Goal: Information Seeking & Learning: Learn about a topic

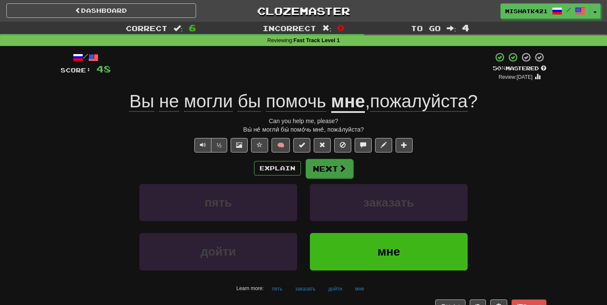
scroll to position [27, 0]
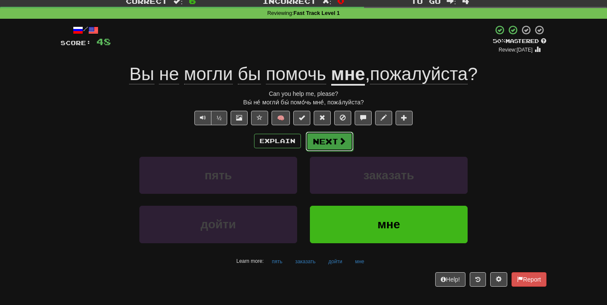
click at [325, 144] on button "Next" at bounding box center [329, 142] width 48 height 20
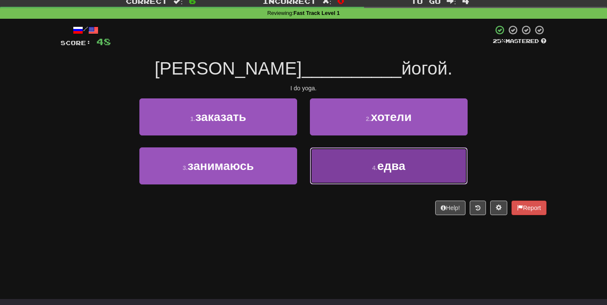
click at [331, 162] on button "4 . едва" at bounding box center [389, 165] width 158 height 37
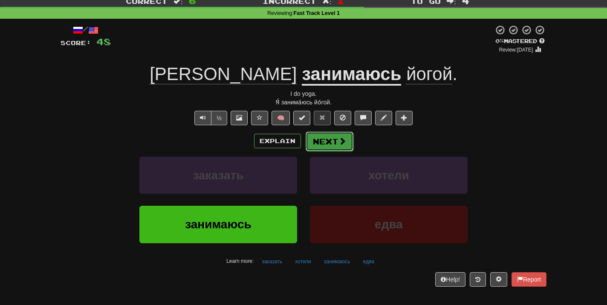
click at [321, 150] on button "Next" at bounding box center [329, 142] width 48 height 20
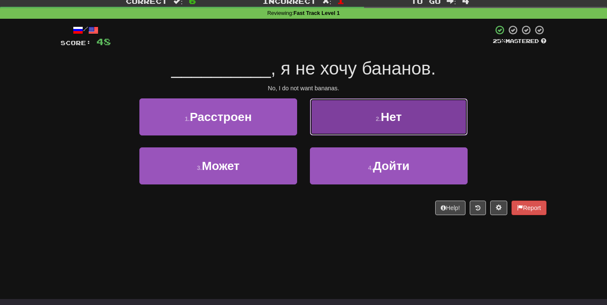
click at [357, 121] on button "2 . Нет" at bounding box center [389, 116] width 158 height 37
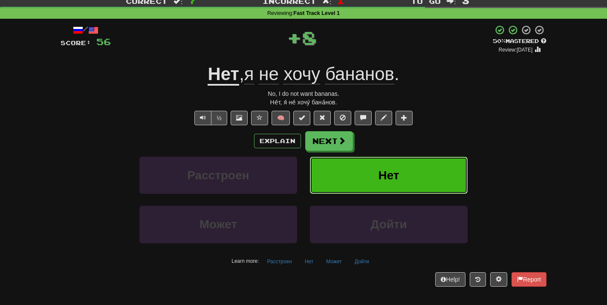
click at [350, 169] on button "Нет" at bounding box center [389, 175] width 158 height 37
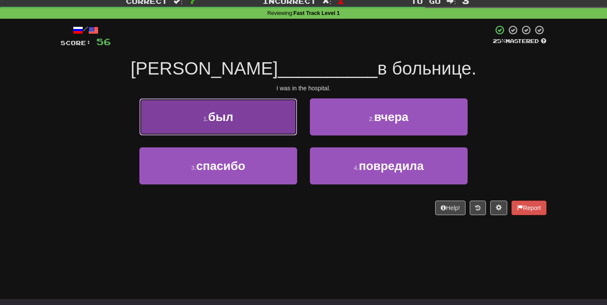
click at [275, 114] on button "1 . был" at bounding box center [218, 116] width 158 height 37
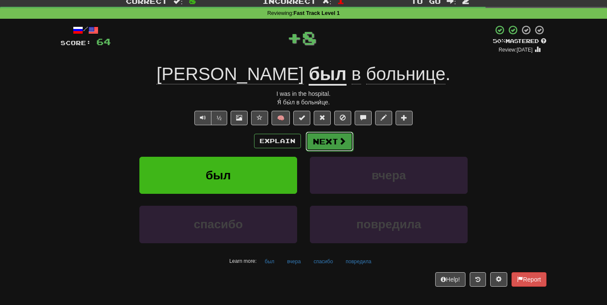
click at [327, 145] on button "Next" at bounding box center [329, 142] width 48 height 20
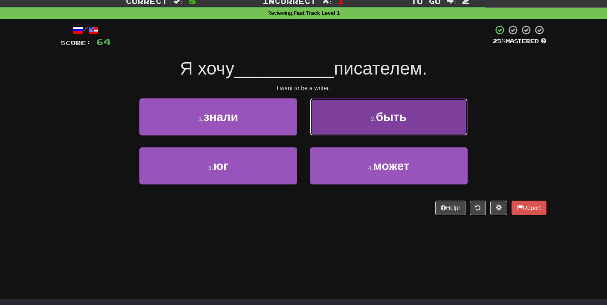
click at [345, 115] on button "2 . быть" at bounding box center [389, 116] width 158 height 37
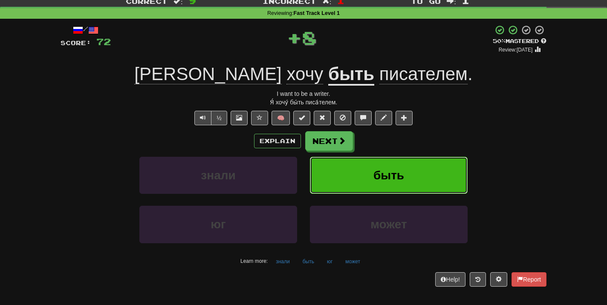
click at [360, 177] on button "быть" at bounding box center [389, 175] width 158 height 37
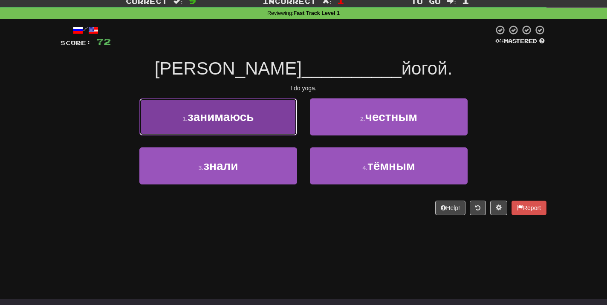
click at [248, 129] on button "1 . занимаюсь" at bounding box center [218, 116] width 158 height 37
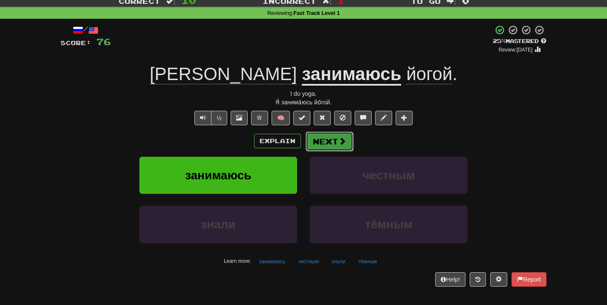
click at [321, 141] on button "Next" at bounding box center [329, 142] width 48 height 20
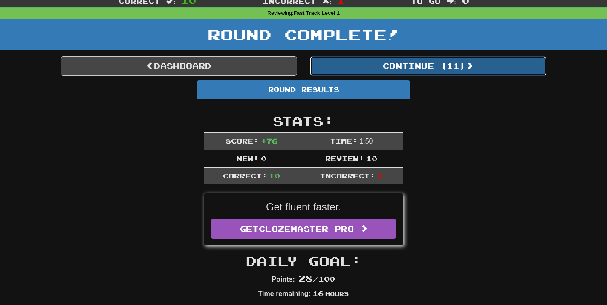
click at [437, 72] on button "Continue ( 11 )" at bounding box center [428, 66] width 236 height 20
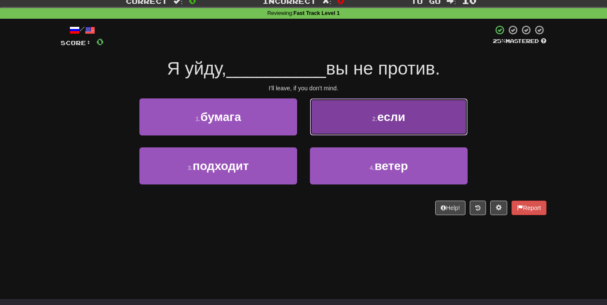
click at [366, 115] on button "2 . если" at bounding box center [389, 116] width 158 height 37
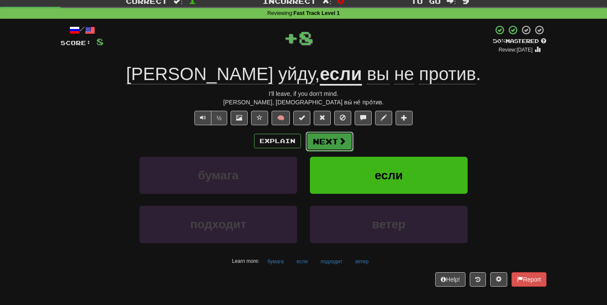
click at [340, 150] on button "Next" at bounding box center [329, 142] width 48 height 20
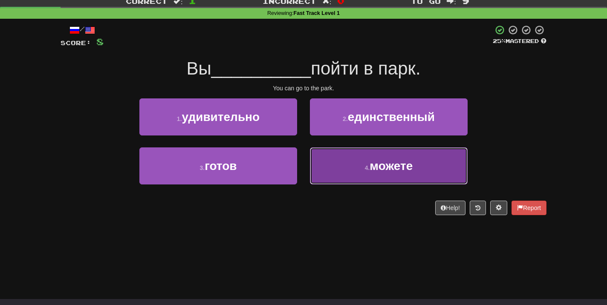
click at [341, 180] on button "4 . можете" at bounding box center [389, 165] width 158 height 37
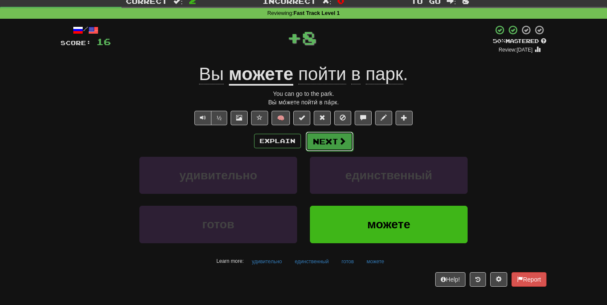
click at [332, 147] on button "Next" at bounding box center [329, 142] width 48 height 20
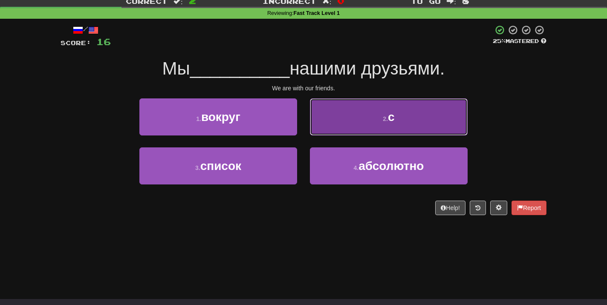
click at [354, 128] on button "2 . с" at bounding box center [389, 116] width 158 height 37
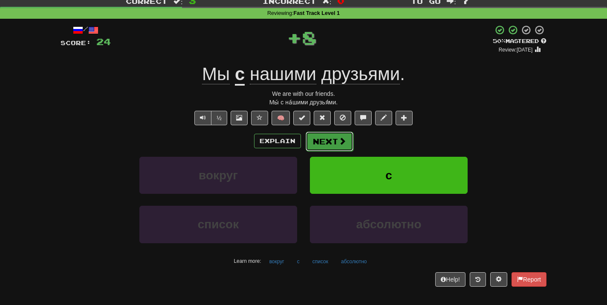
click at [335, 144] on button "Next" at bounding box center [329, 142] width 48 height 20
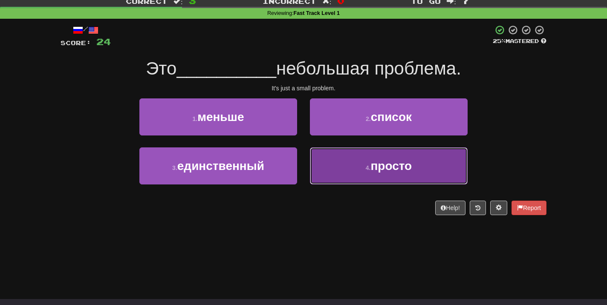
click at [343, 174] on button "4 . просто" at bounding box center [389, 165] width 158 height 37
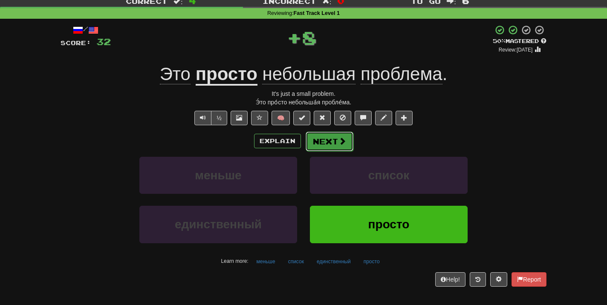
click at [316, 139] on button "Next" at bounding box center [329, 142] width 48 height 20
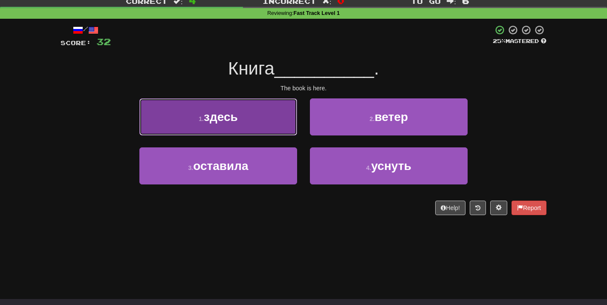
click at [220, 131] on button "1 . здесь" at bounding box center [218, 116] width 158 height 37
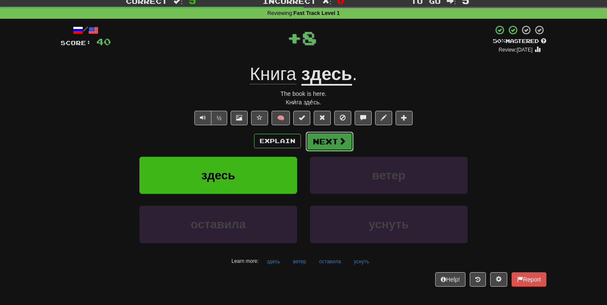
click at [341, 137] on span at bounding box center [342, 141] width 8 height 8
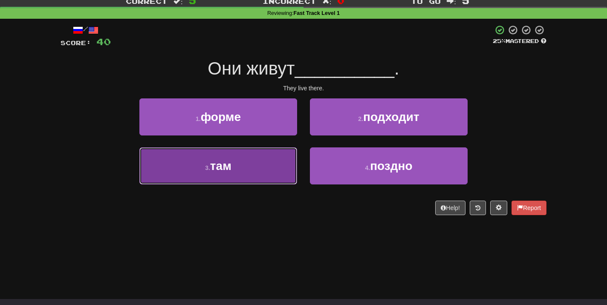
click at [245, 167] on button "3 . там" at bounding box center [218, 165] width 158 height 37
